Goal: Use online tool/utility: Utilize a website feature to perform a specific function

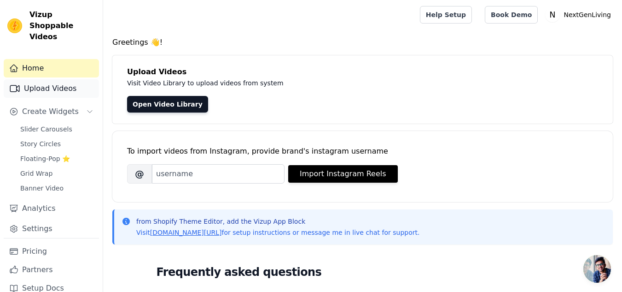
click at [41, 79] on link "Upload Videos" at bounding box center [51, 88] width 95 height 18
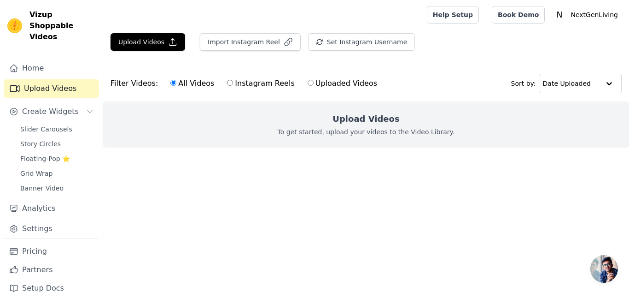
click at [227, 84] on input "Instagram Reels" at bounding box center [230, 83] width 6 height 6
radio input "true"
click at [165, 86] on div "All Videos Instagram Reels Uploaded Videos" at bounding box center [273, 83] width 217 height 21
click at [173, 82] on label "All Videos" at bounding box center [192, 83] width 45 height 12
click at [173, 82] on input "All Videos" at bounding box center [173, 83] width 6 height 6
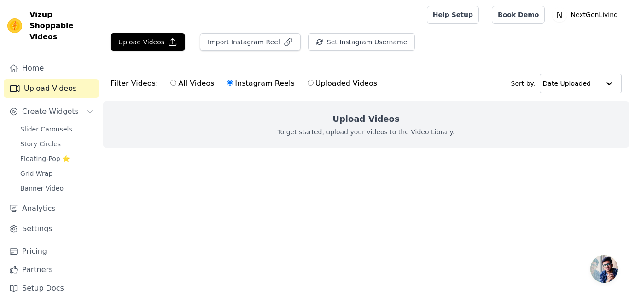
radio input "true"
click at [239, 45] on button "Import Instagram Reel" at bounding box center [250, 42] width 101 height 18
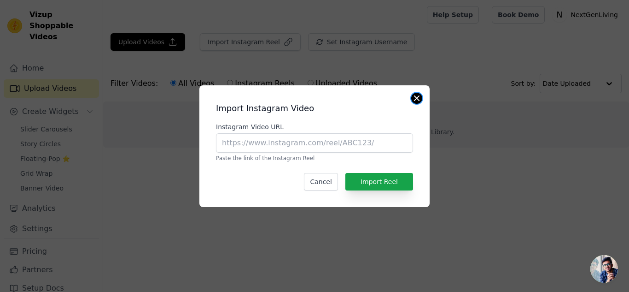
click at [419, 97] on button "Close modal" at bounding box center [416, 98] width 11 height 11
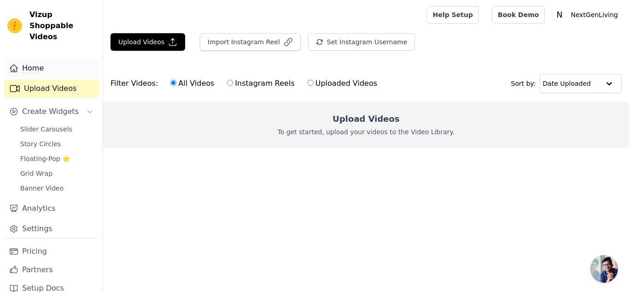
click at [49, 59] on link "Home" at bounding box center [51, 68] width 95 height 18
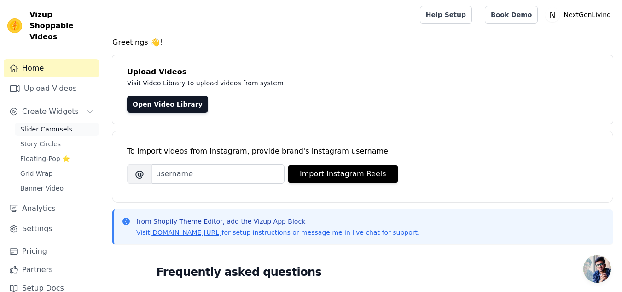
click at [54, 124] on span "Slider Carousels" at bounding box center [46, 128] width 52 height 9
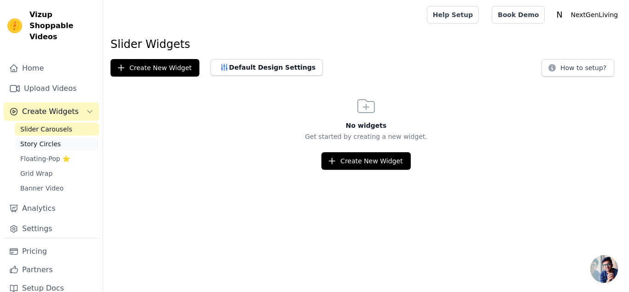
click at [50, 139] on span "Story Circles" at bounding box center [40, 143] width 41 height 9
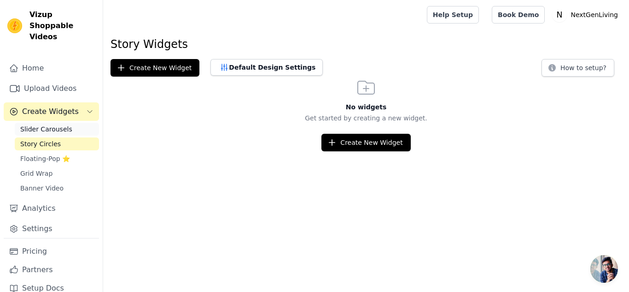
click at [57, 124] on span "Slider Carousels" at bounding box center [46, 128] width 52 height 9
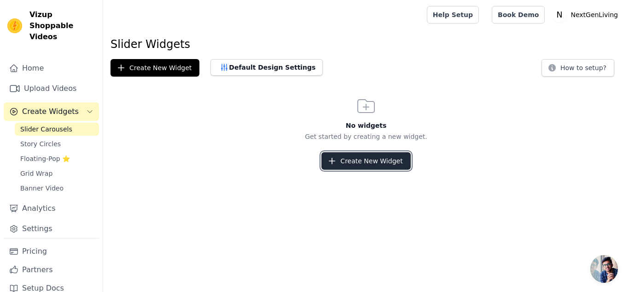
click at [380, 153] on button "Create New Widget" at bounding box center [366, 161] width 89 height 18
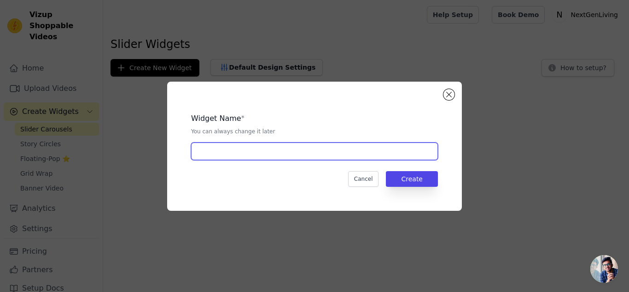
click at [380, 153] on input "text" at bounding box center [314, 151] width 247 height 18
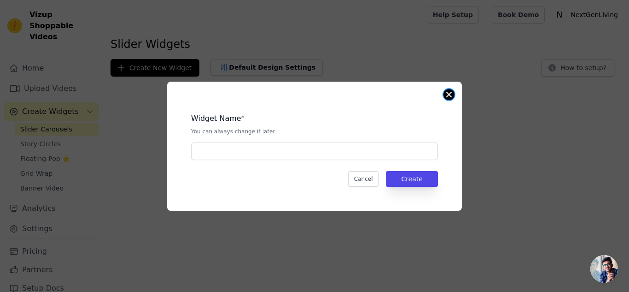
click at [454, 94] on button "Close modal" at bounding box center [449, 94] width 11 height 11
